Goal: Transaction & Acquisition: Purchase product/service

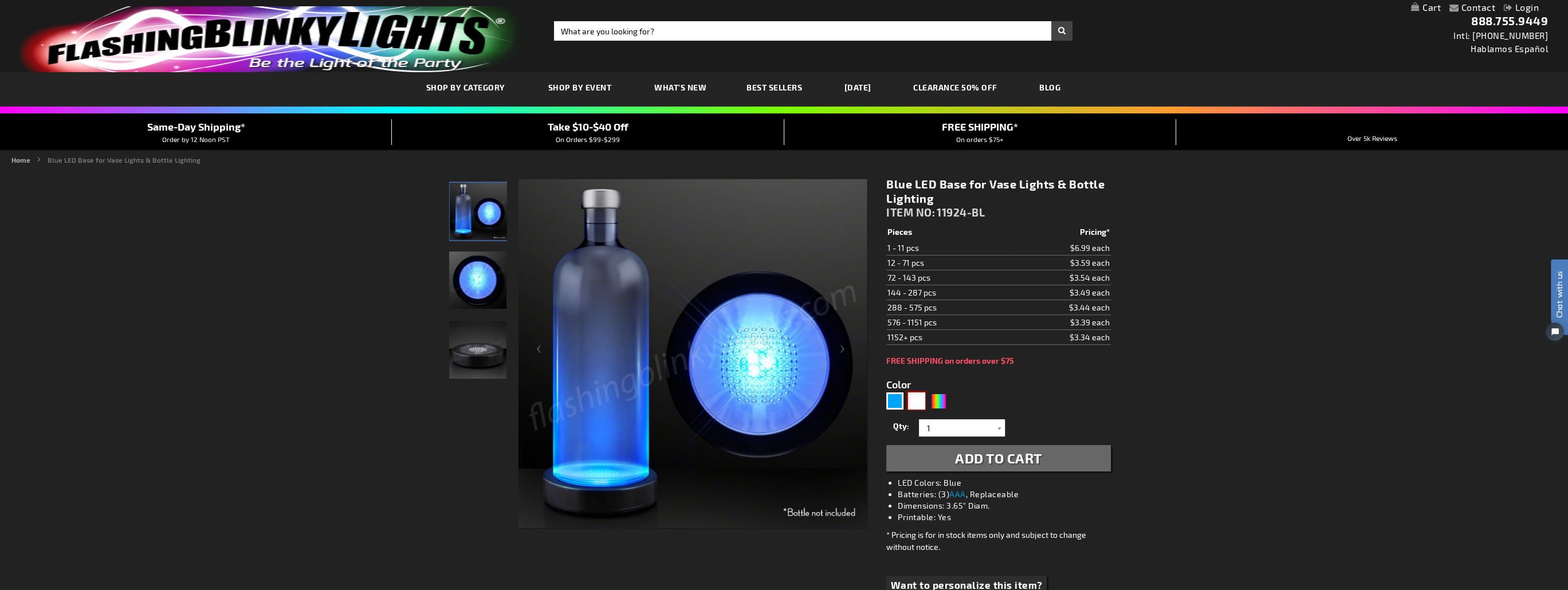
click at [915, 396] on div "White" at bounding box center [917, 401] width 17 height 17
type input "5646"
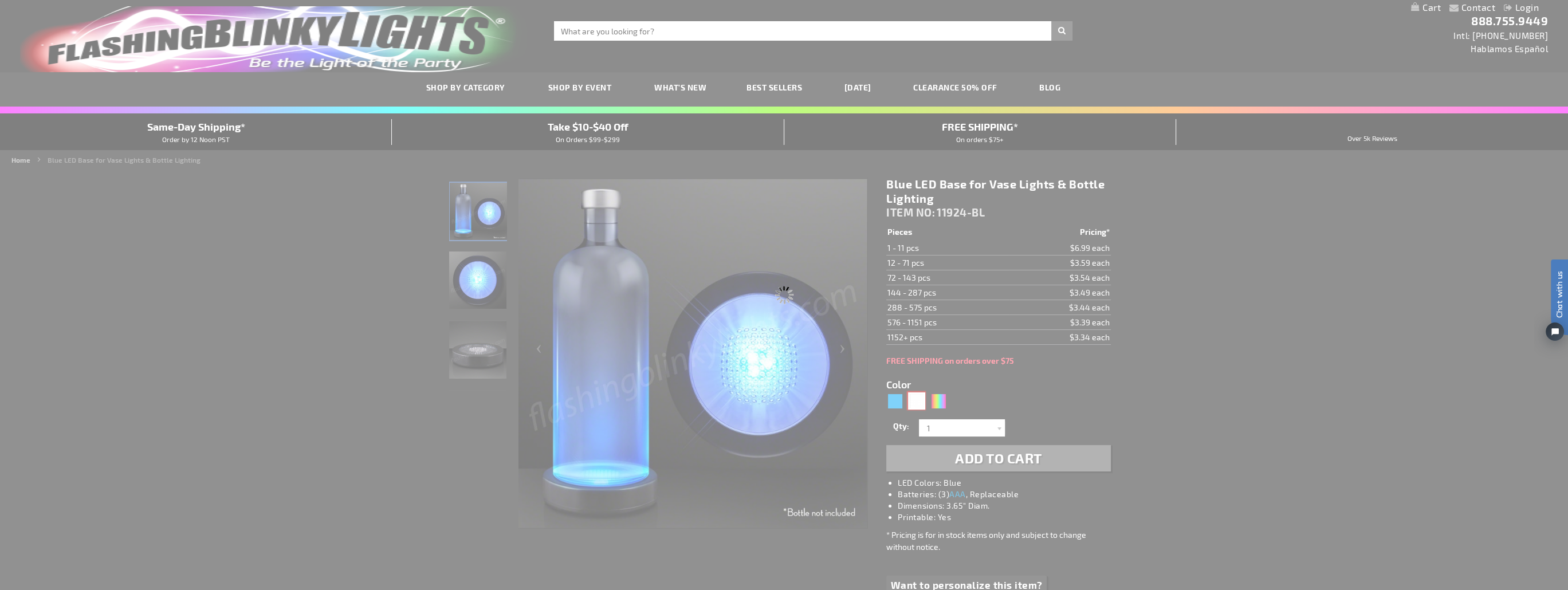
type input "11924-WT"
type input "Customize - White Light Bases for Bottles &amp; DIY Centerpieces - ITEM NO: 119…"
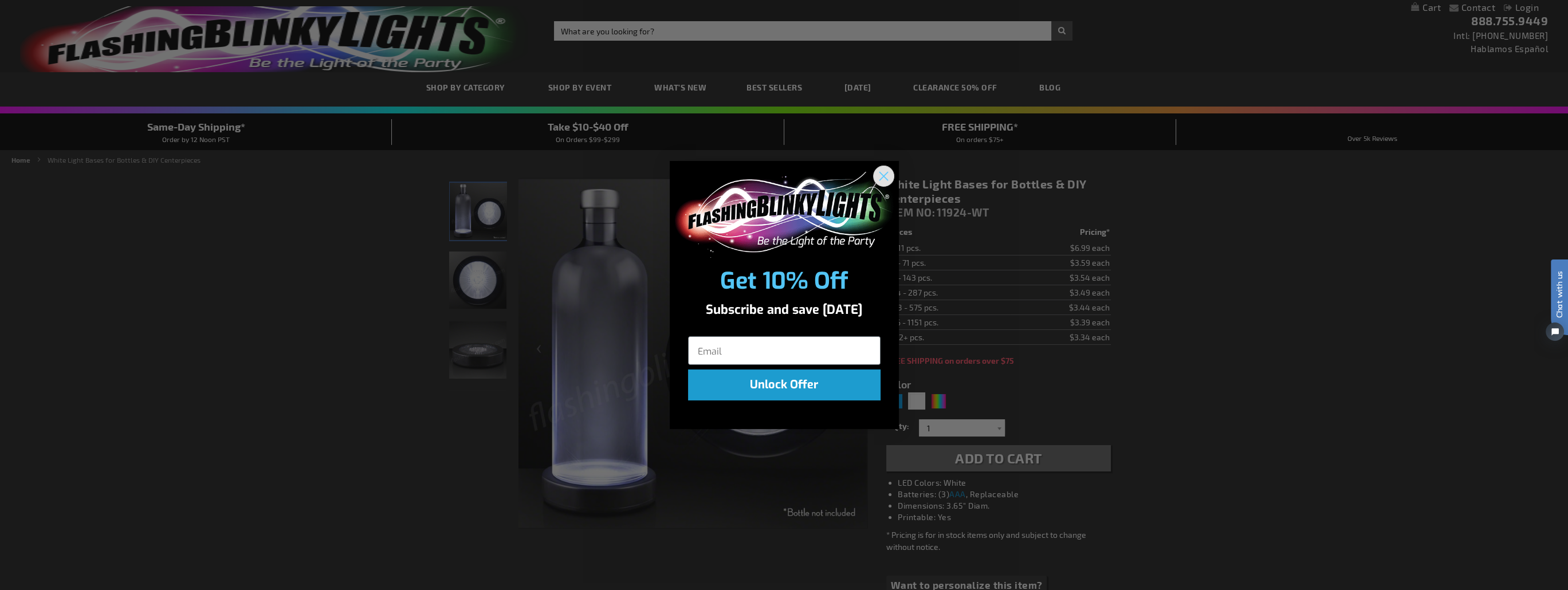
click at [881, 175] on circle "Close dialog" at bounding box center [883, 175] width 19 height 19
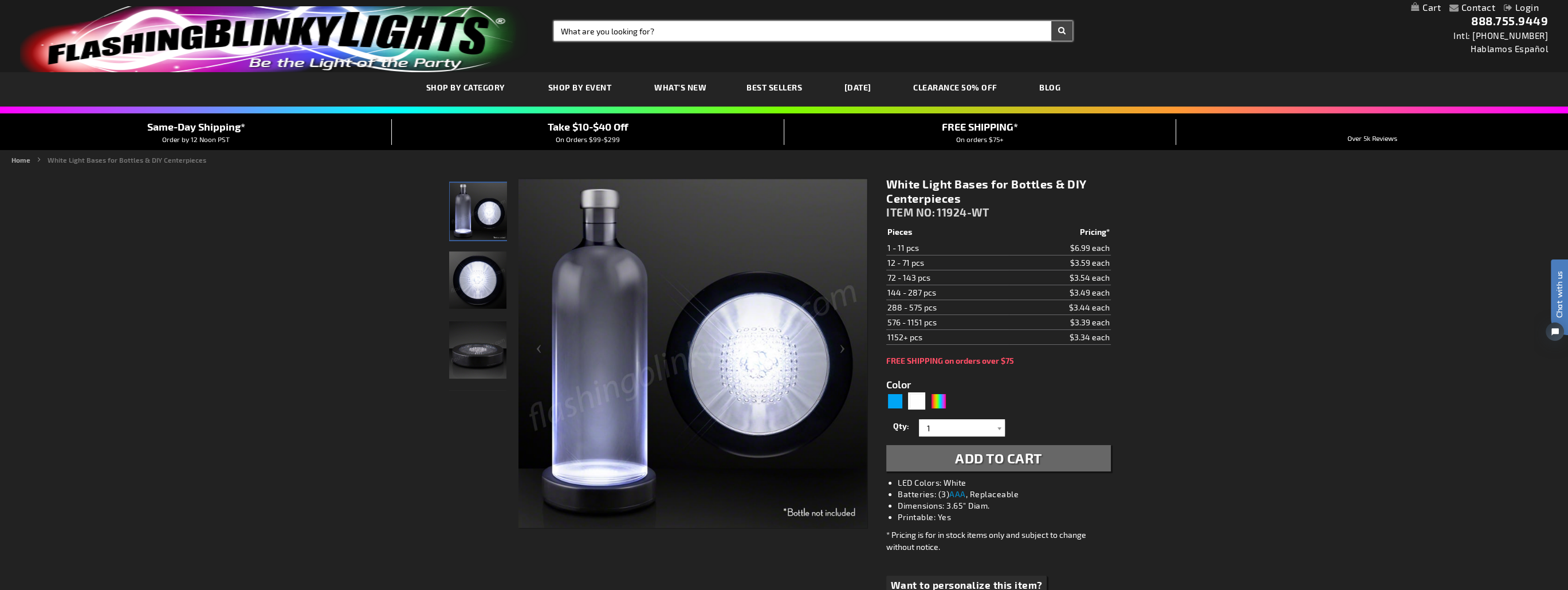
click at [642, 24] on input "Search" at bounding box center [813, 30] width 519 height 20
type input "bottle base"
click at [1052, 21] on button "Search" at bounding box center [1062, 30] width 21 height 20
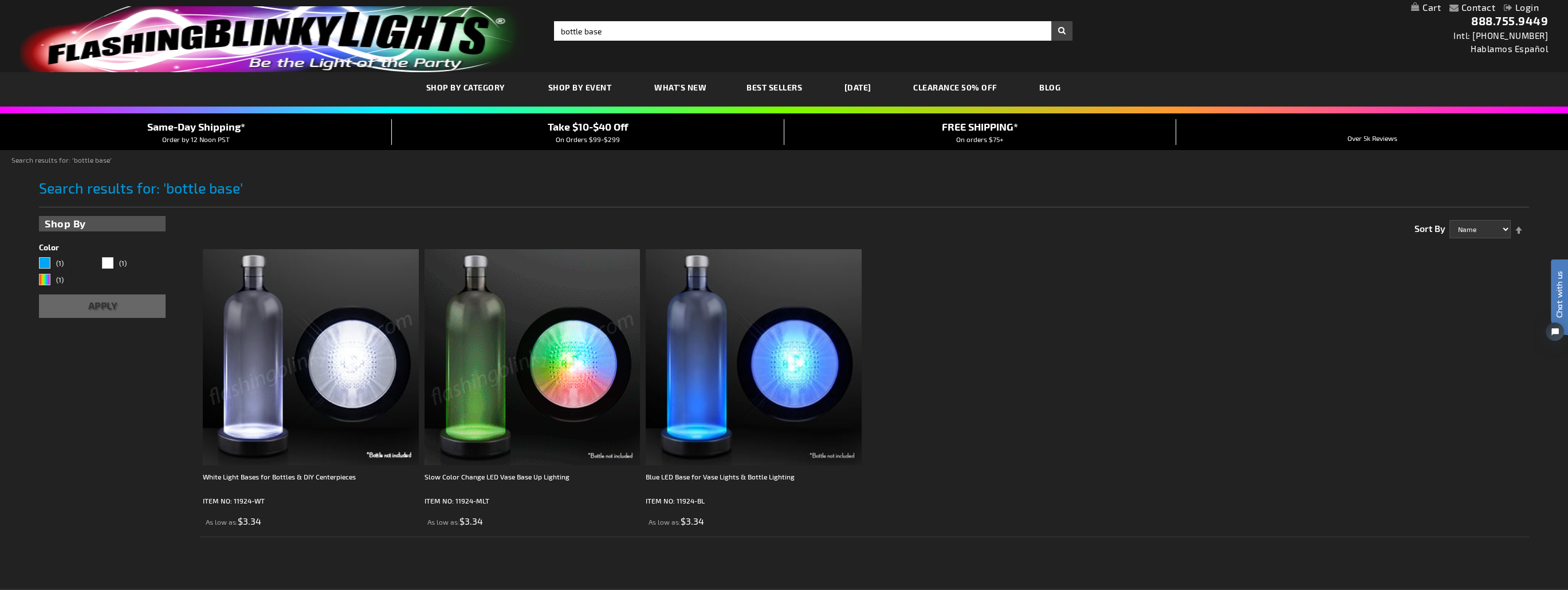
click at [523, 416] on img at bounding box center [532, 357] width 216 height 216
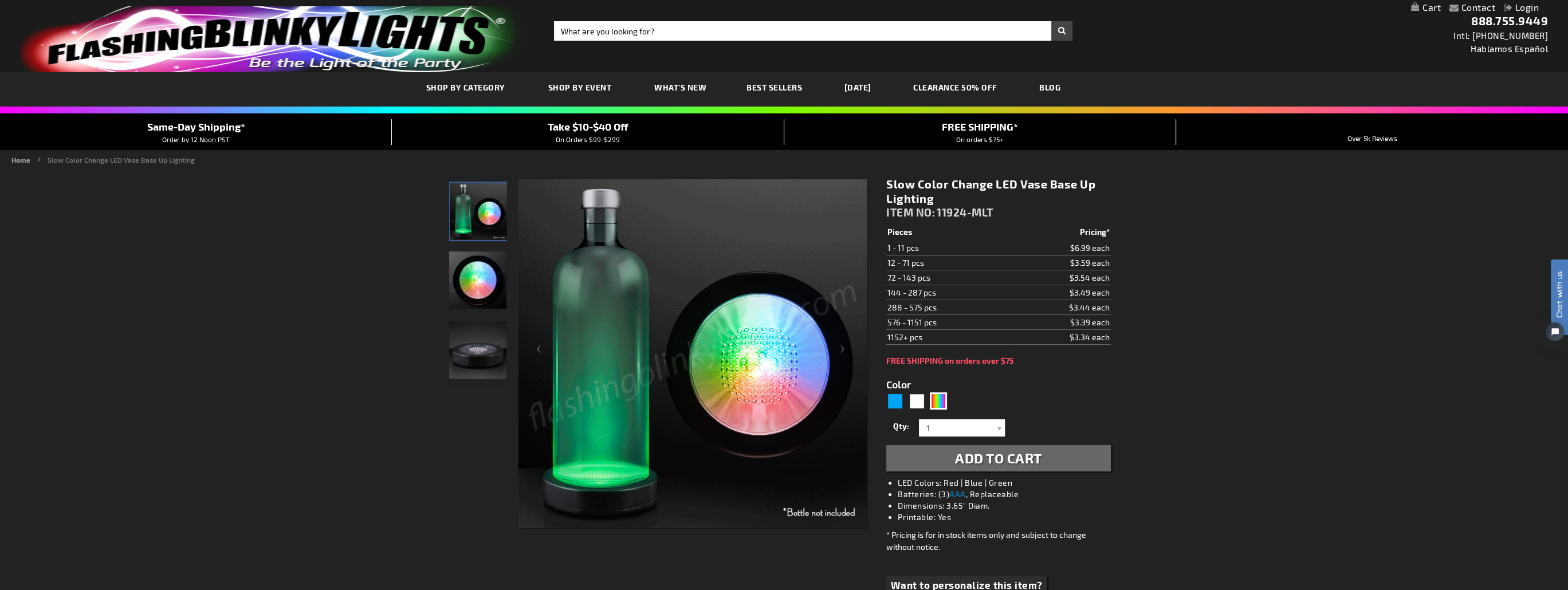
click at [474, 293] on img "Light Up Slow Changing LED Vase Base" at bounding box center [477, 280] width 57 height 57
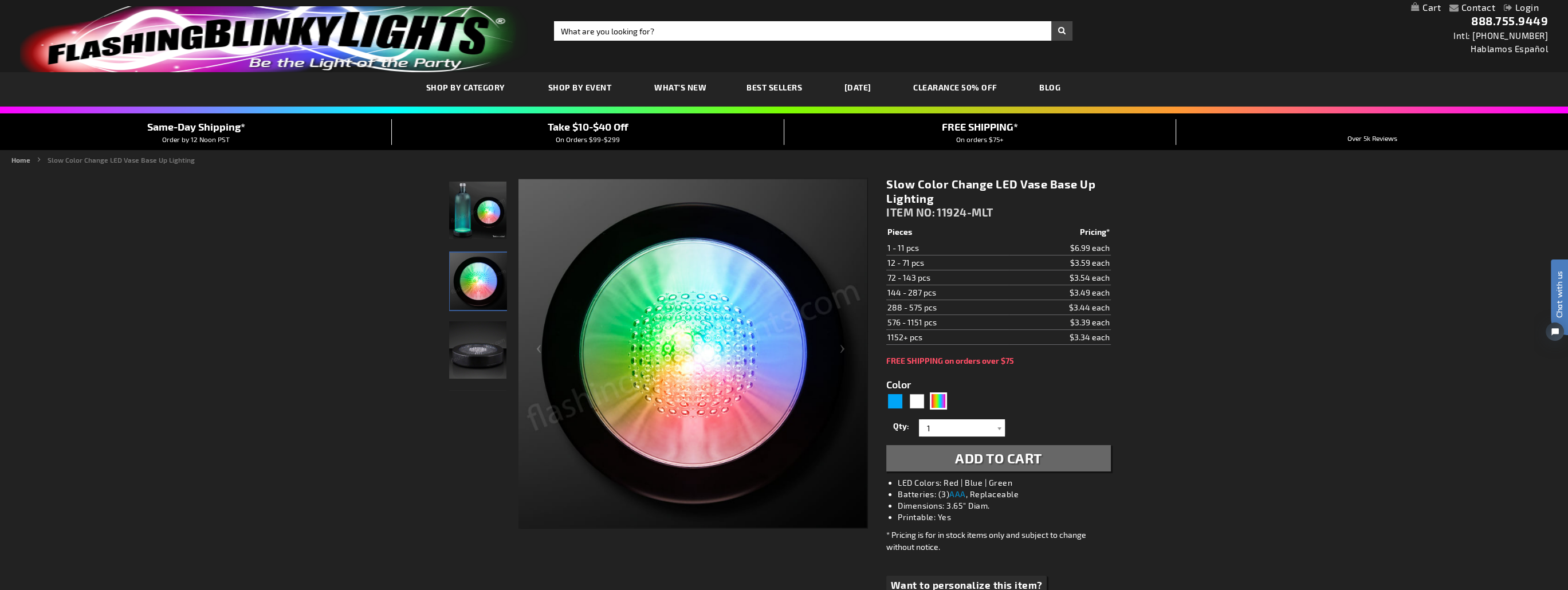
click at [472, 348] on img "Light Up Slow Changing LED Vase Base" at bounding box center [477, 349] width 57 height 57
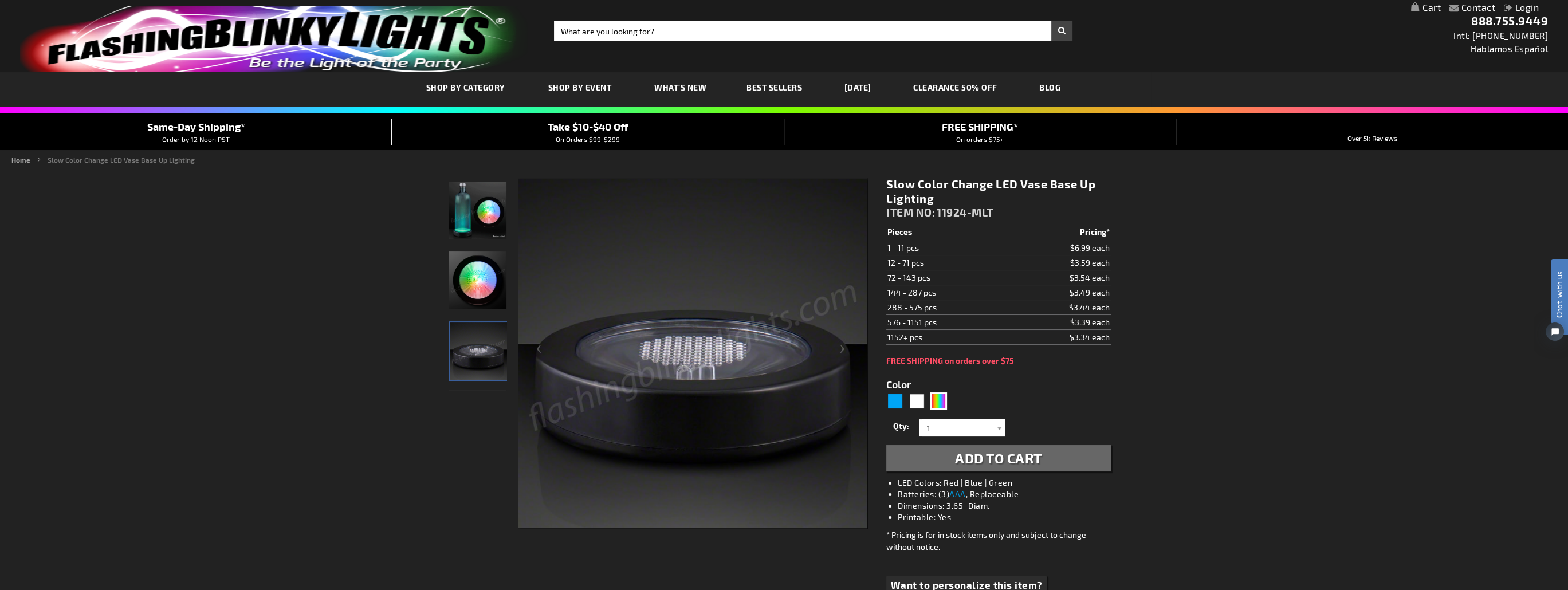
click at [471, 281] on img "Light Up Slow Changing LED Vase Base" at bounding box center [477, 280] width 57 height 57
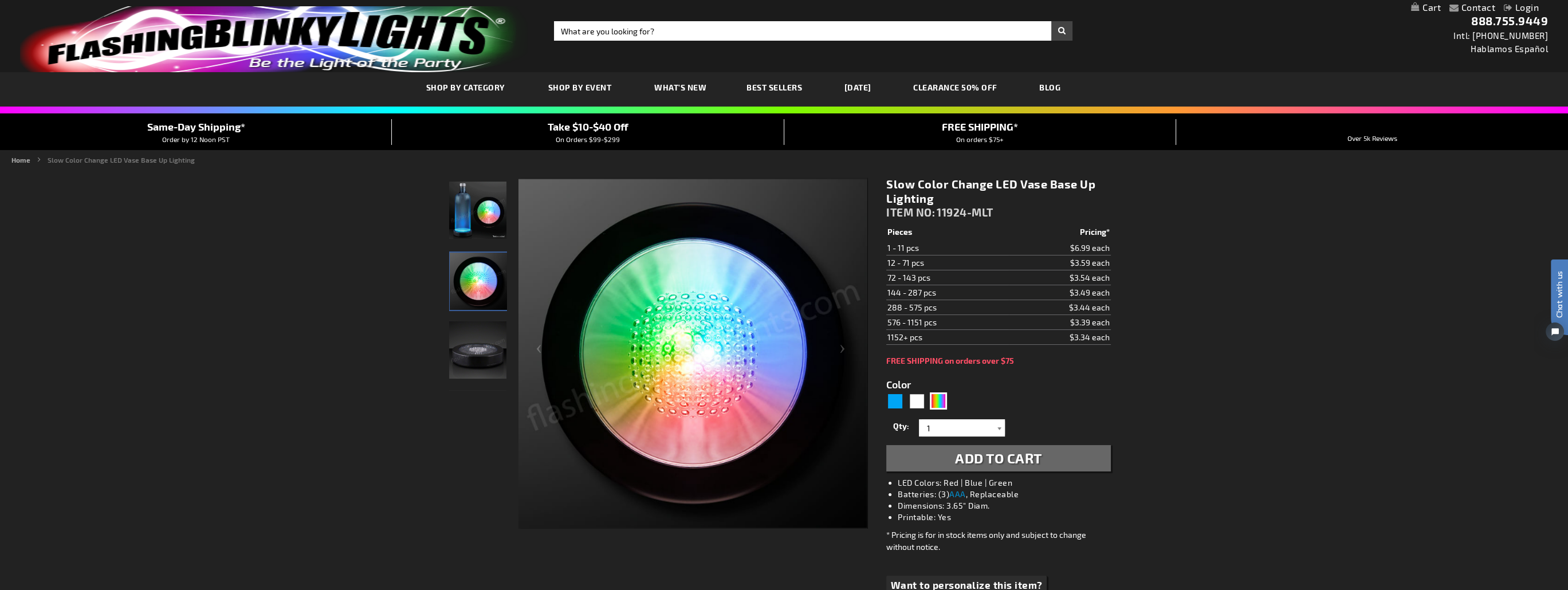
click at [999, 430] on div at bounding box center [999, 428] width 12 height 17
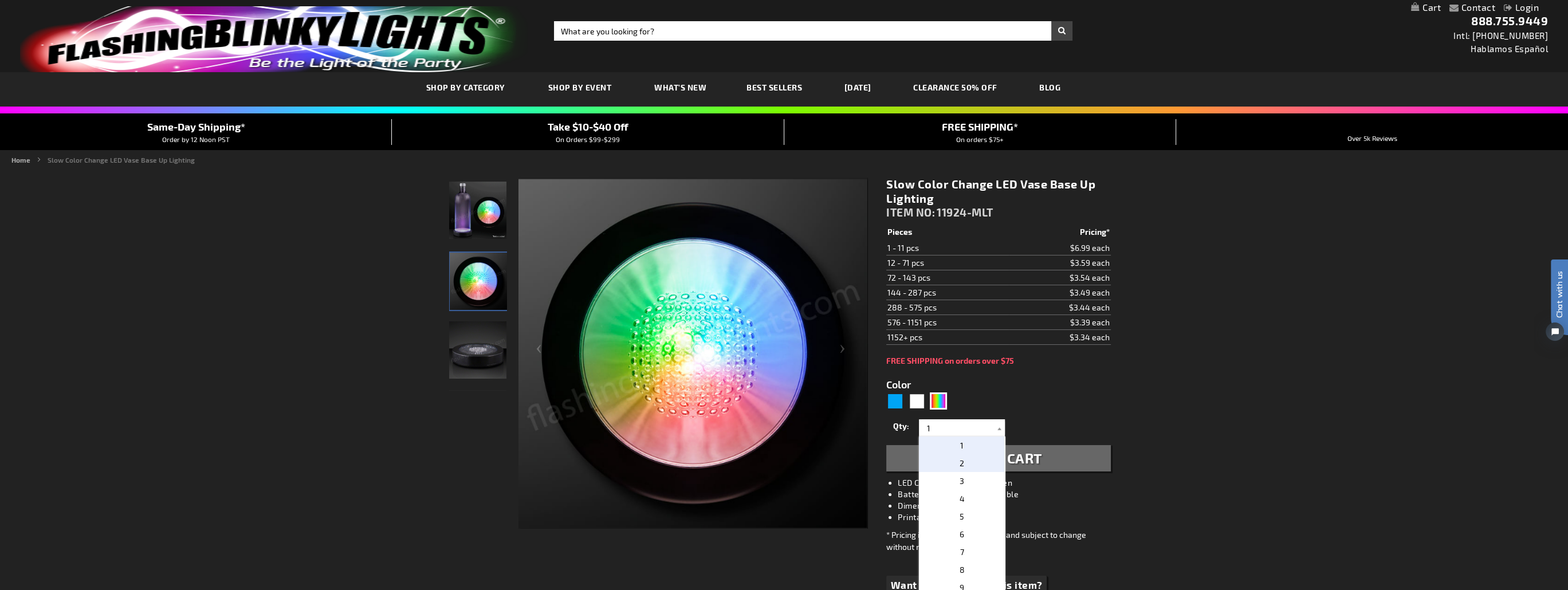
click at [954, 457] on p "2" at bounding box center [962, 462] width 86 height 17
type input "2"
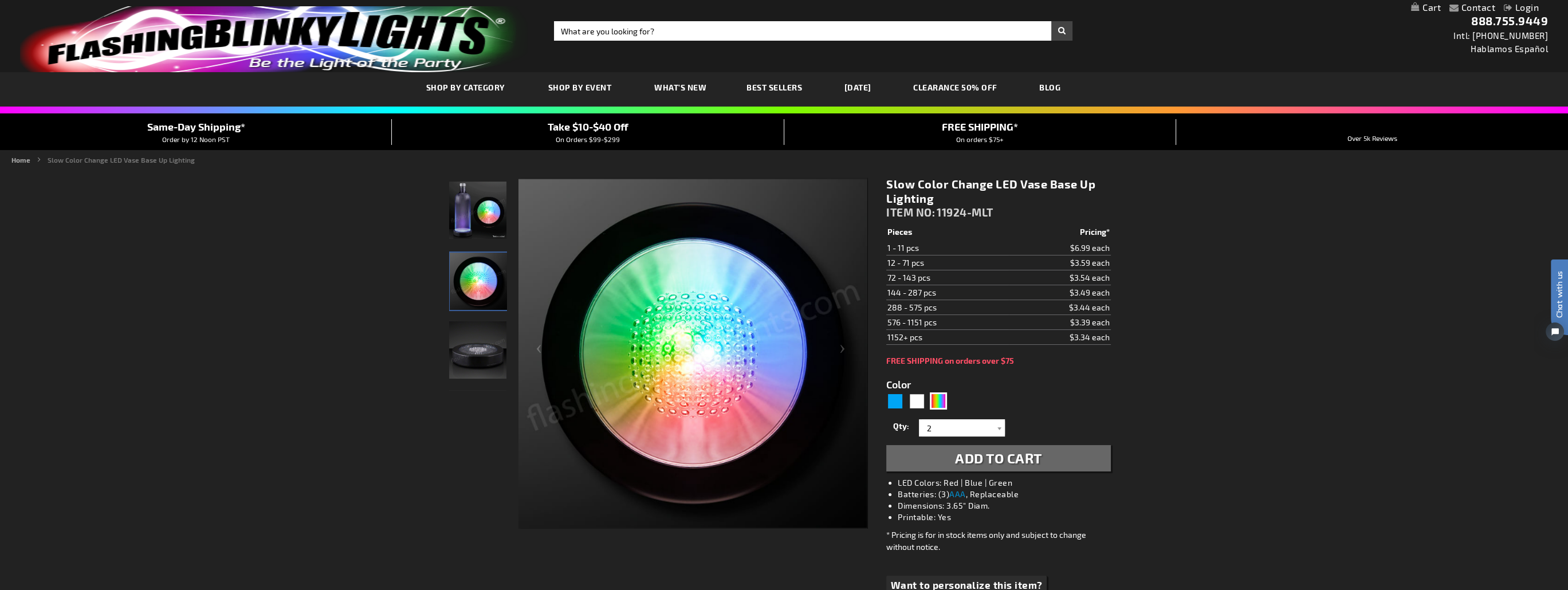
click at [1024, 467] on button "Add to Cart" at bounding box center [998, 458] width 224 height 26
